Goal: Communication & Community: Answer question/provide support

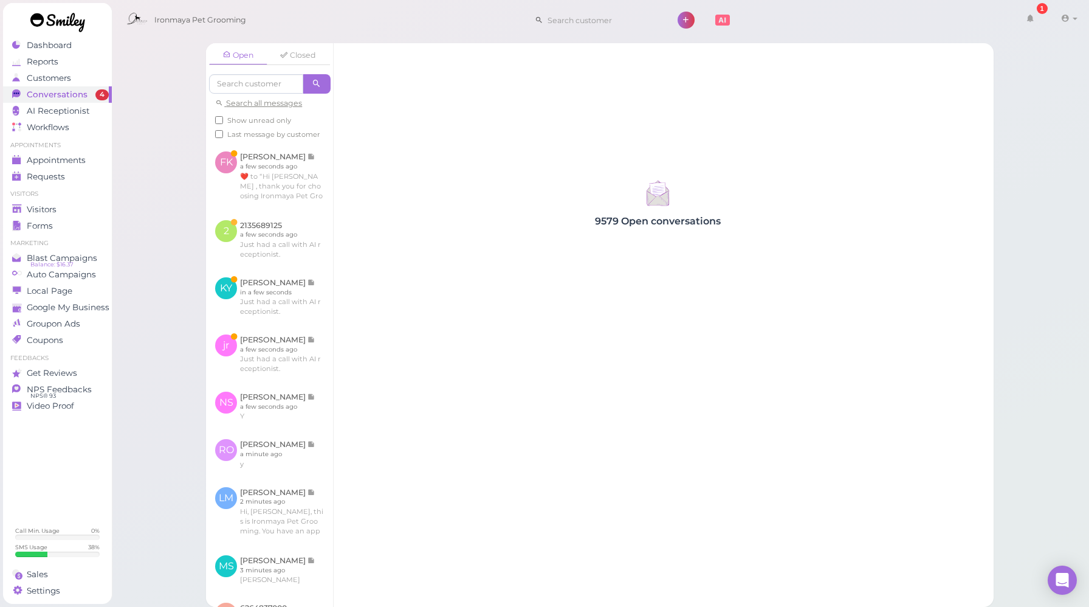
scroll to position [498, 0]
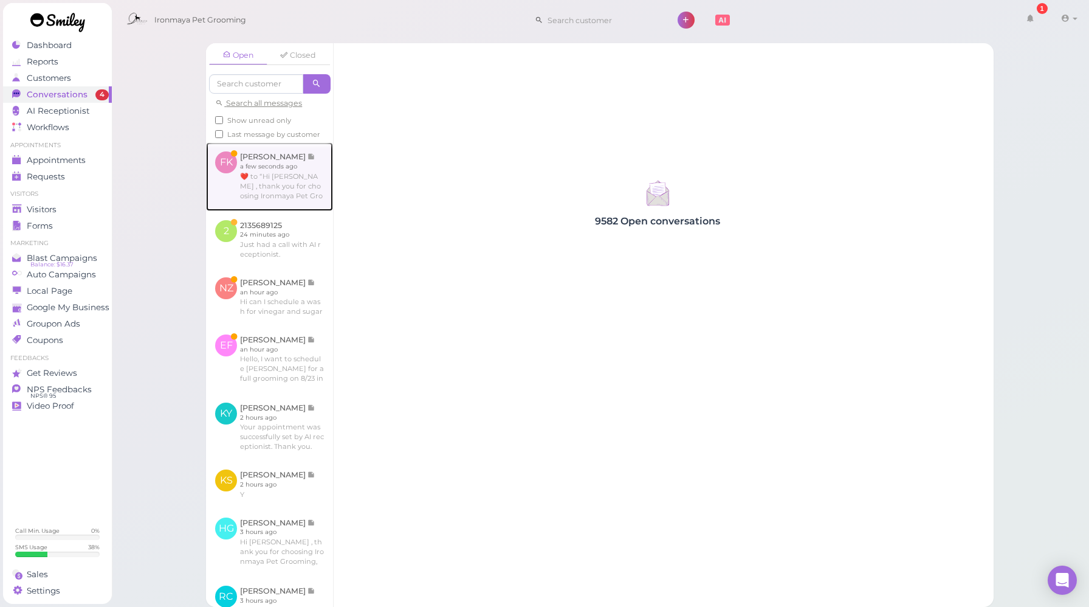
click at [280, 208] on link at bounding box center [269, 176] width 127 height 68
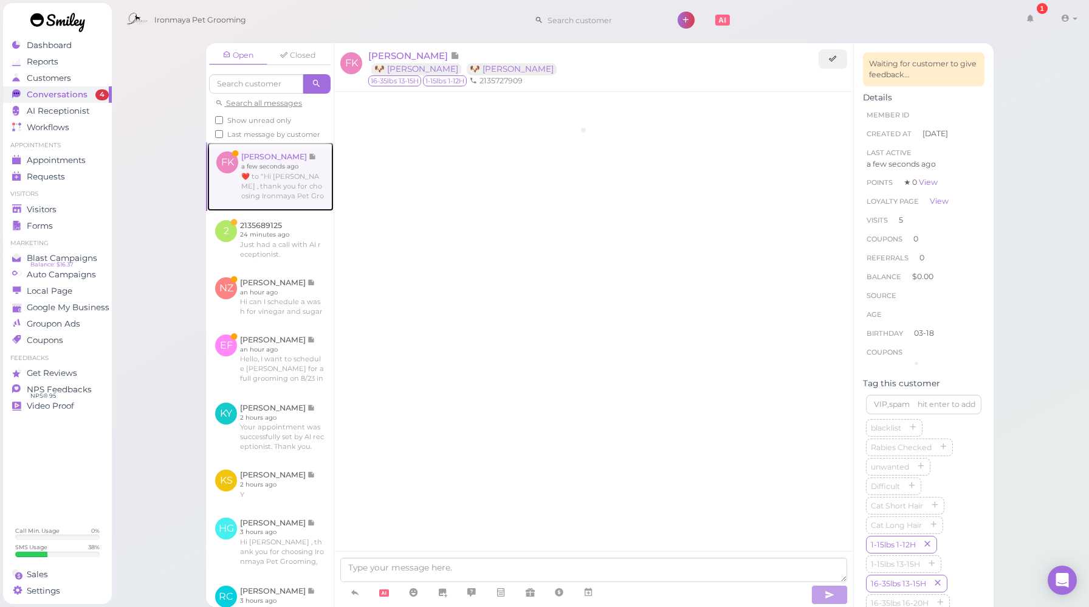
scroll to position [1737, 0]
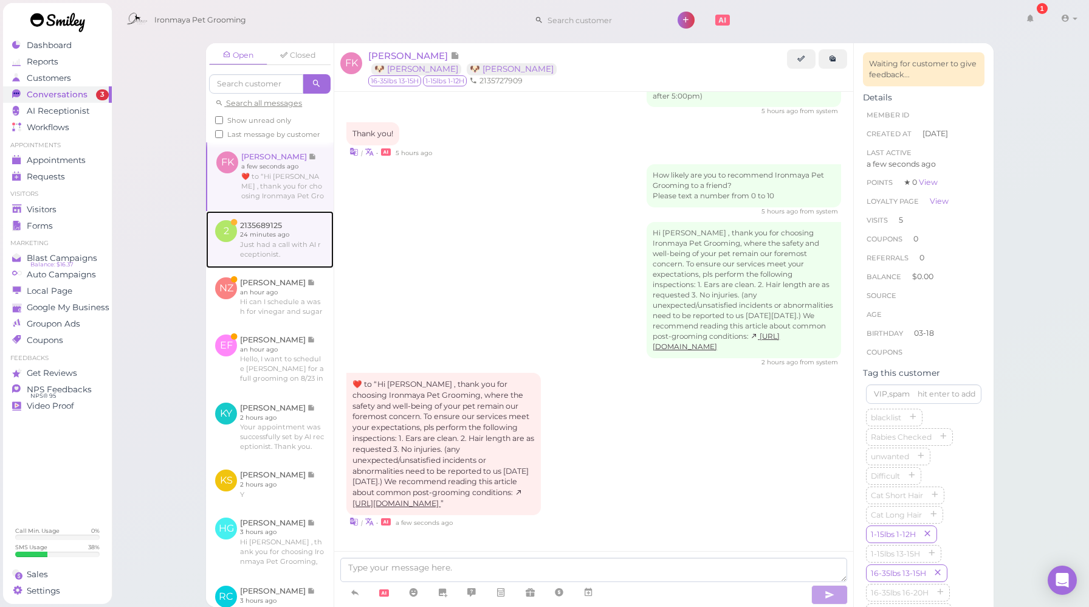
click at [286, 268] on link at bounding box center [270, 239] width 128 height 57
